Goal: Navigation & Orientation: Find specific page/section

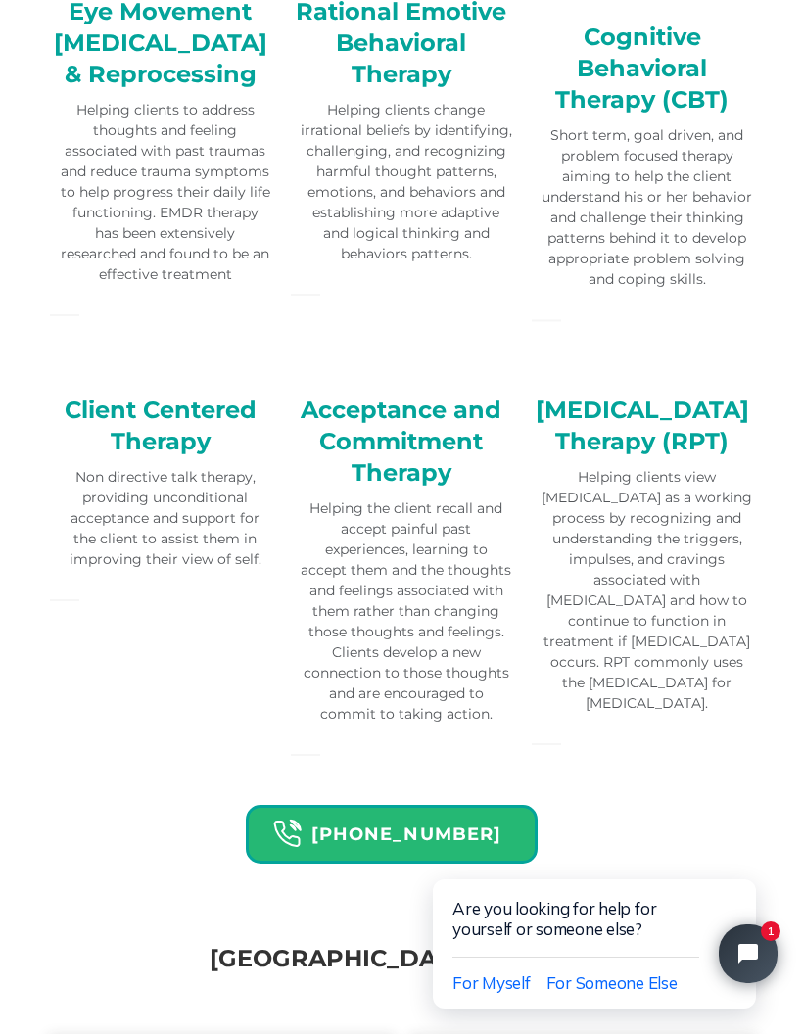
scroll to position [4364, 0]
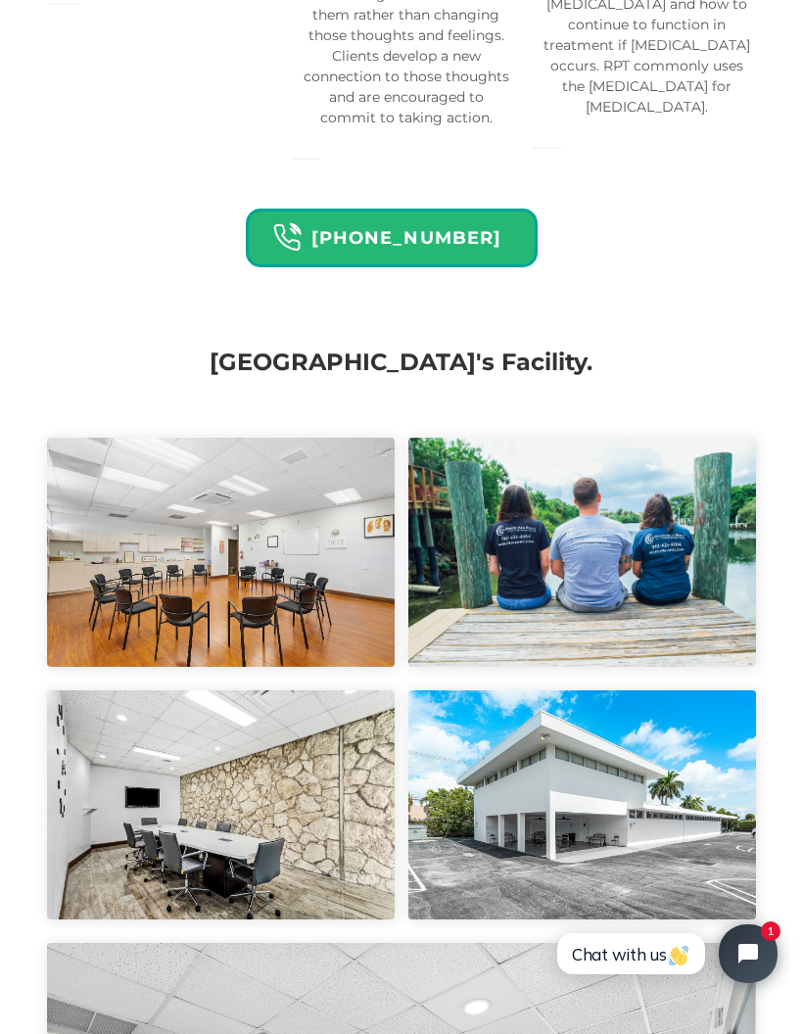
scroll to position [4979, 0]
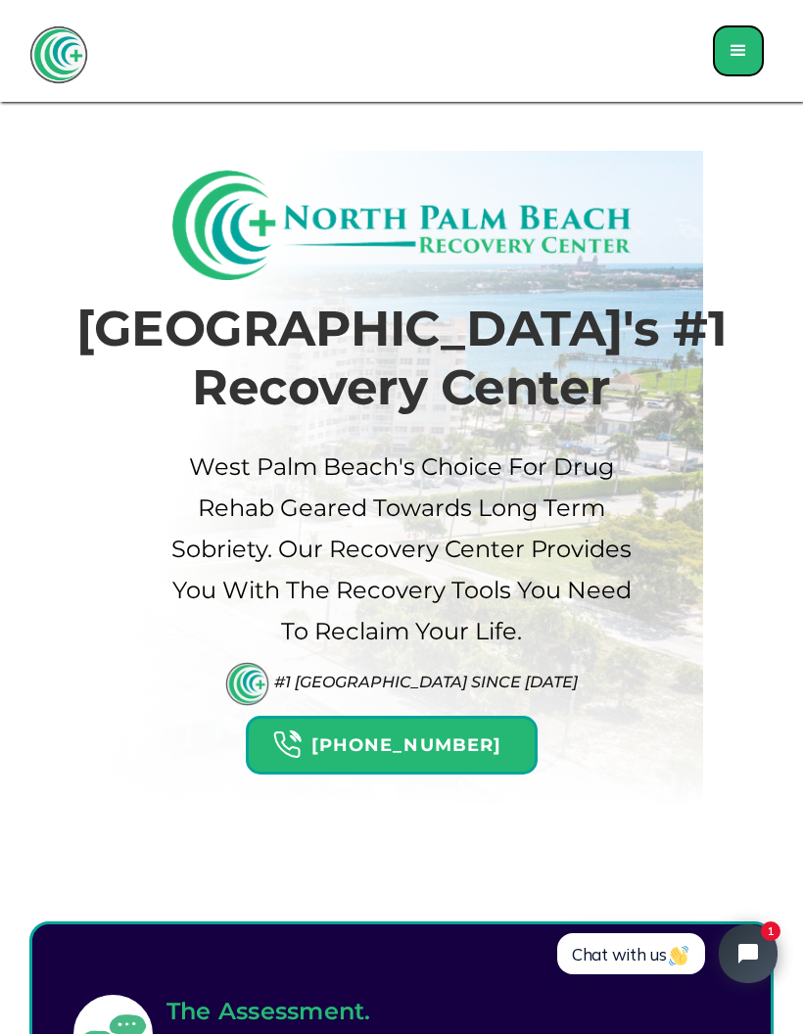
click at [744, 41] on div "menu" at bounding box center [739, 51] width 24 height 24
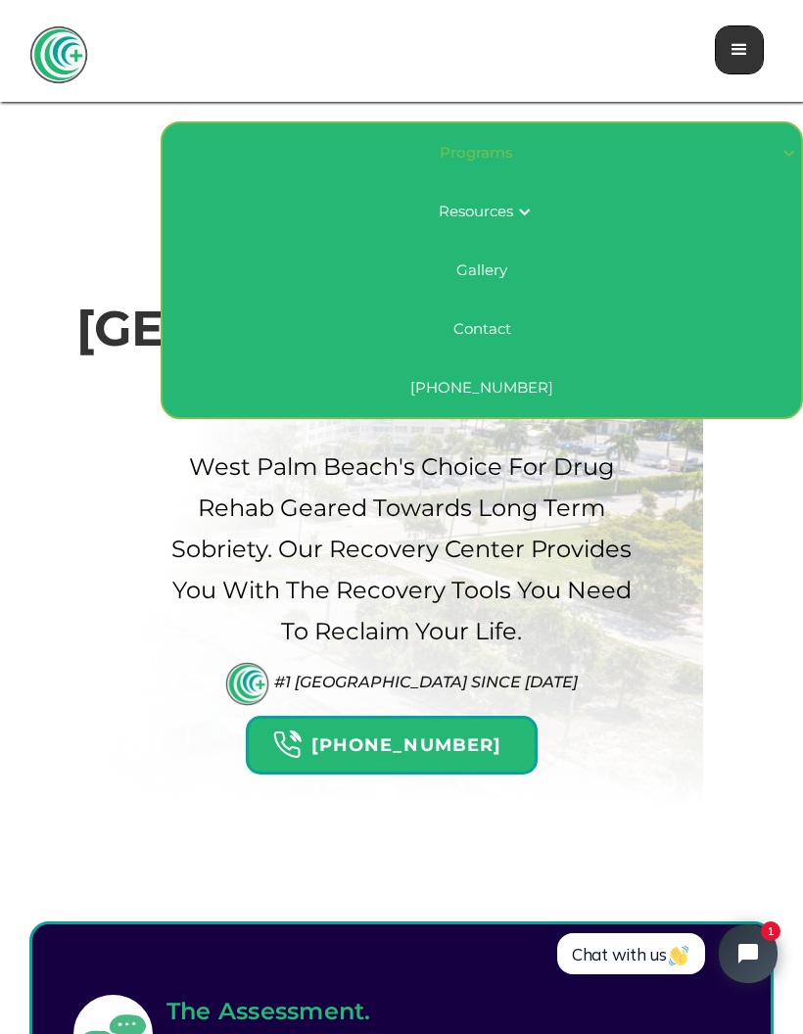
click at [476, 267] on link "Gallery" at bounding box center [482, 270] width 638 height 59
